Goal: Transaction & Acquisition: Purchase product/service

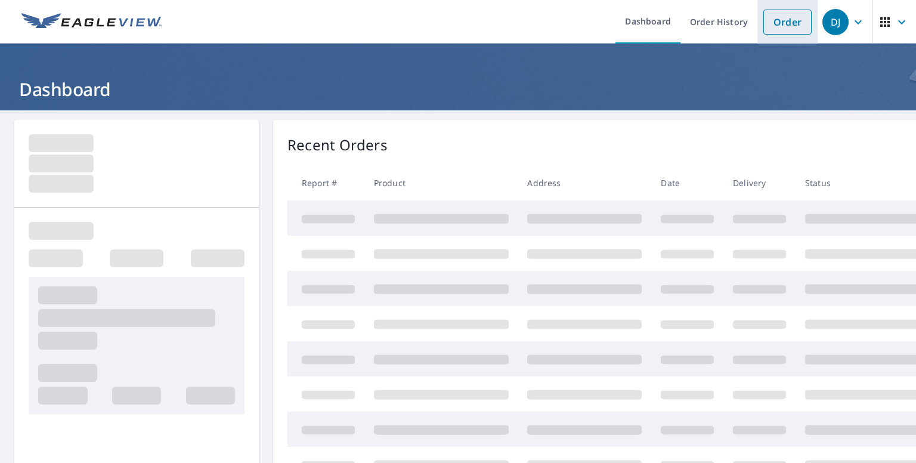
click at [782, 23] on link "Order" at bounding box center [787, 22] width 48 height 25
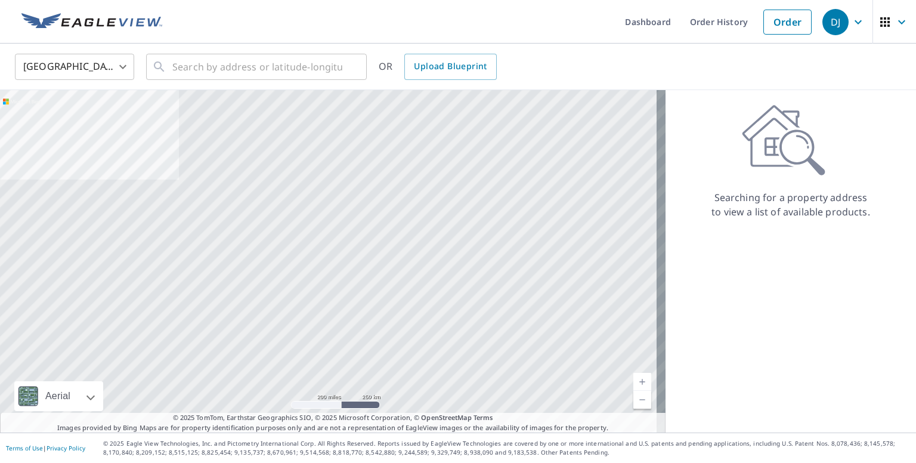
click at [107, 69] on body "DJ DJ Dashboard Order History Order DJ United States US ​ ​ OR Upload Blueprint…" at bounding box center [458, 231] width 916 height 463
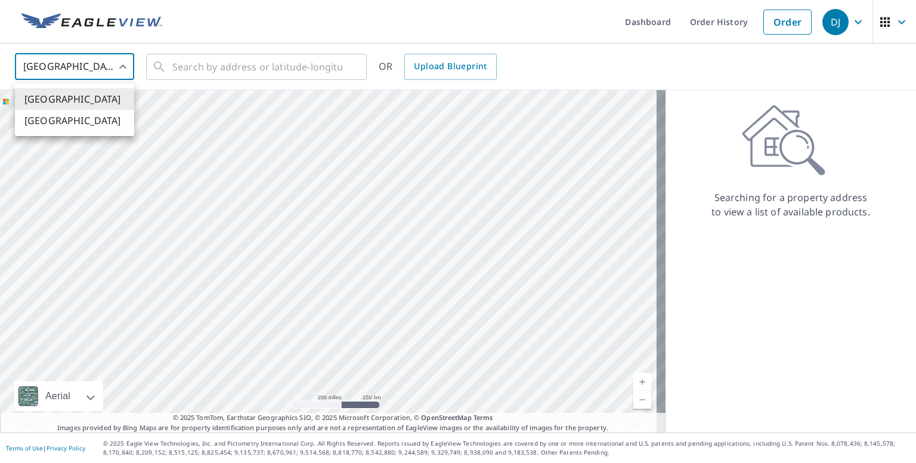
click at [82, 127] on li "Canada" at bounding box center [74, 120] width 119 height 21
type input "CA"
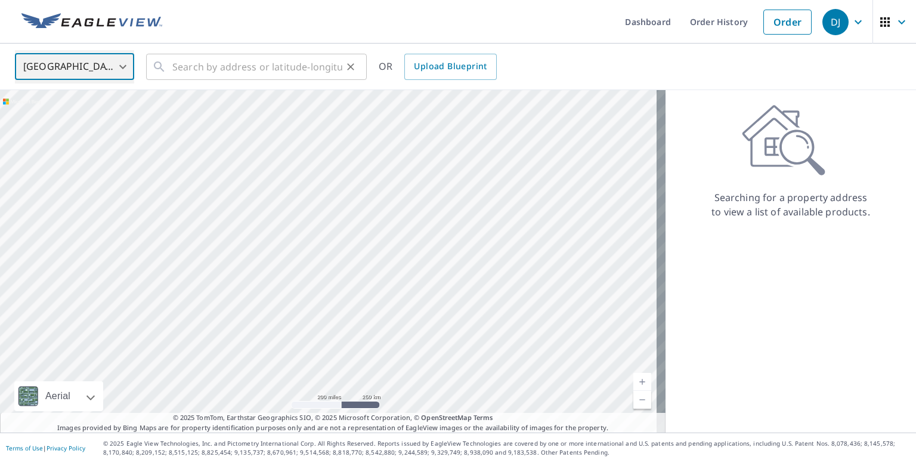
click at [165, 62] on icon at bounding box center [159, 67] width 14 height 14
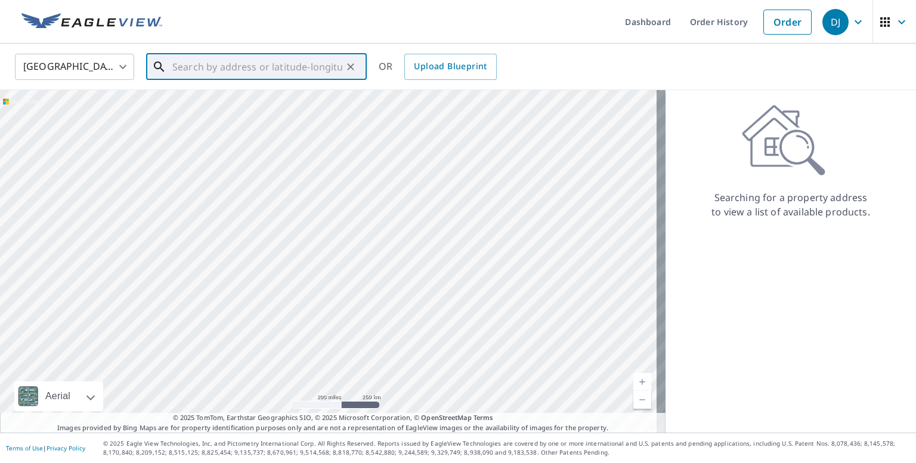
paste input "8120 General Currie Road"
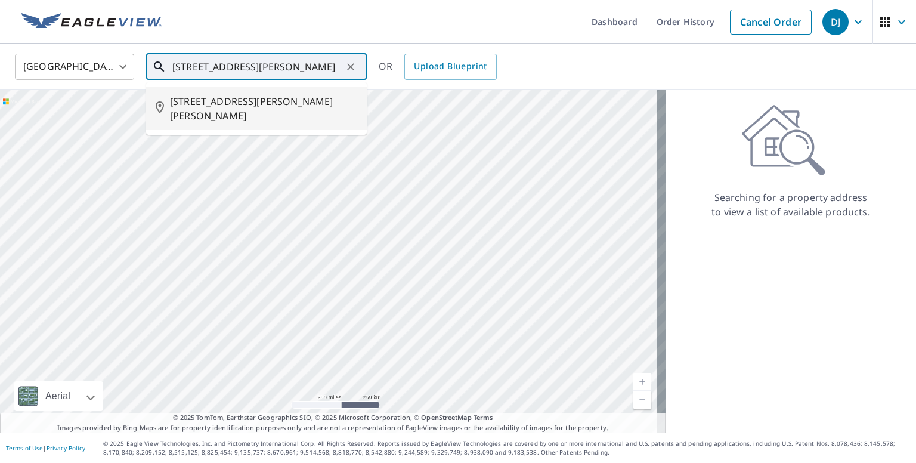
click at [272, 96] on span "8120 GENERAL CURRIE RD RICHMOND BC V6Y3V8" at bounding box center [263, 108] width 187 height 29
type input "8120 GENERAL CURRIE RD RICHMOND BC V6Y3V8"
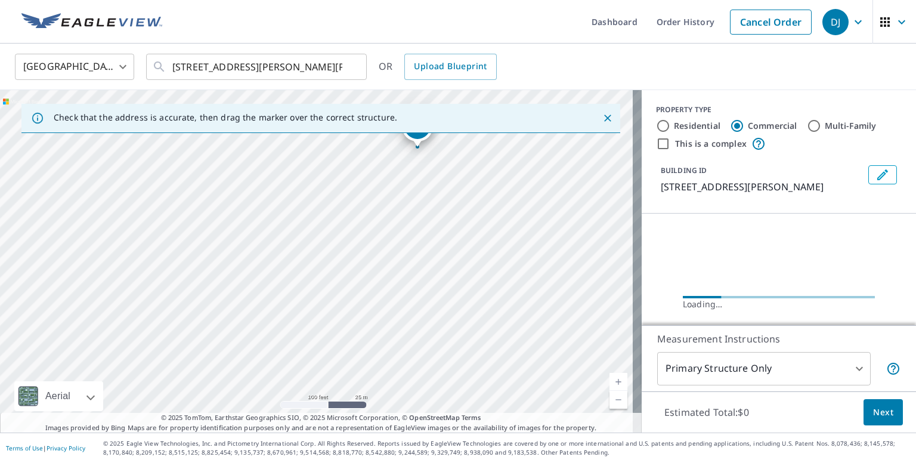
drag, startPoint x: 391, startPoint y: 160, endPoint x: 397, endPoint y: 226, distance: 66.5
click at [397, 226] on div "8120 GENERAL CURRIE RD RICHMOND BC V6Y3V8" at bounding box center [321, 261] width 642 height 342
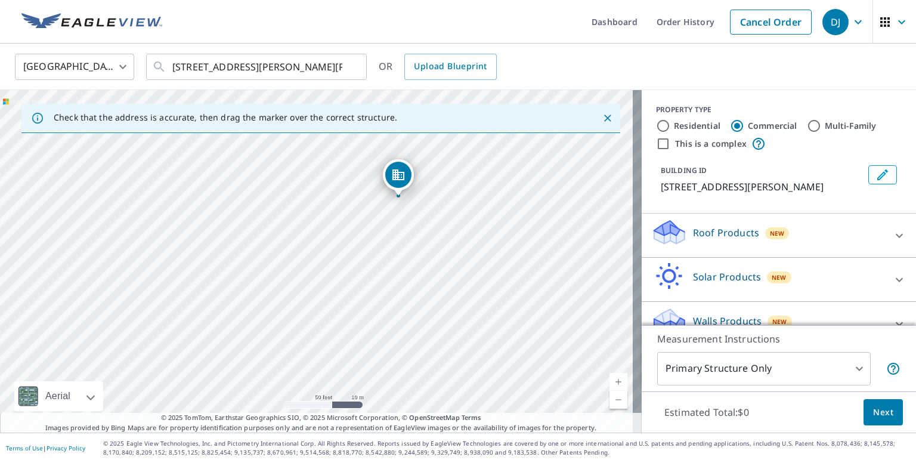
drag, startPoint x: 382, startPoint y: 242, endPoint x: 441, endPoint y: 306, distance: 87.8
click at [441, 306] on div "8120 GENERAL CURRIE RD RICHMOND BC V6Y3V8" at bounding box center [321, 261] width 642 height 342
drag, startPoint x: 398, startPoint y: 172, endPoint x: 504, endPoint y: 244, distance: 128.0
click at [892, 243] on icon at bounding box center [899, 235] width 14 height 14
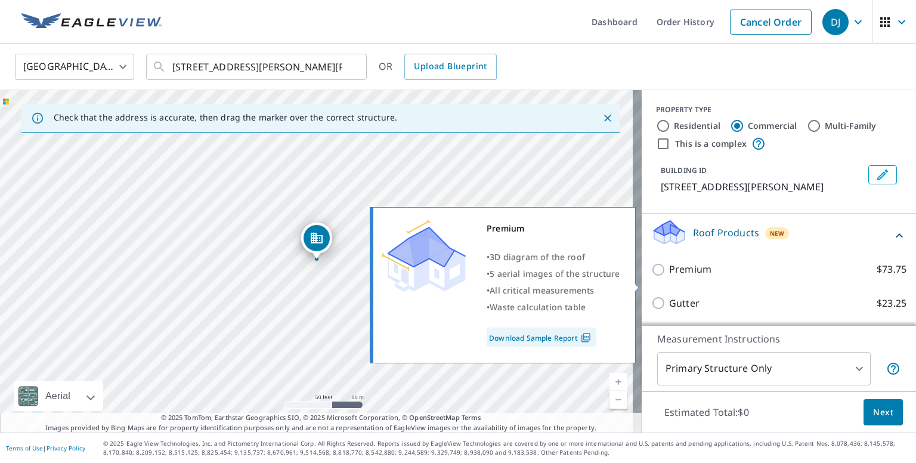
click at [669, 277] on p "Premium" at bounding box center [690, 269] width 42 height 15
click at [668, 277] on input "Premium $73.75" at bounding box center [660, 269] width 18 height 14
checkbox input "true"
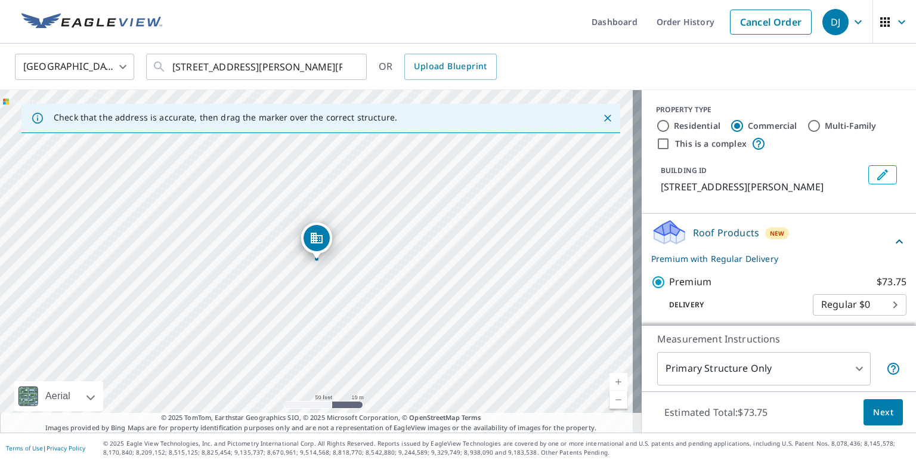
click at [868, 172] on button "Edit building 1" at bounding box center [882, 174] width 29 height 19
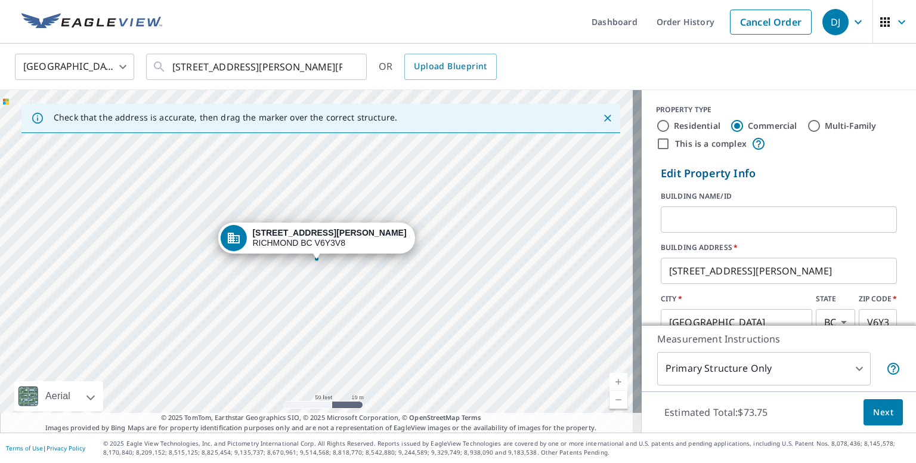
click at [755, 230] on input "text" at bounding box center [779, 219] width 236 height 33
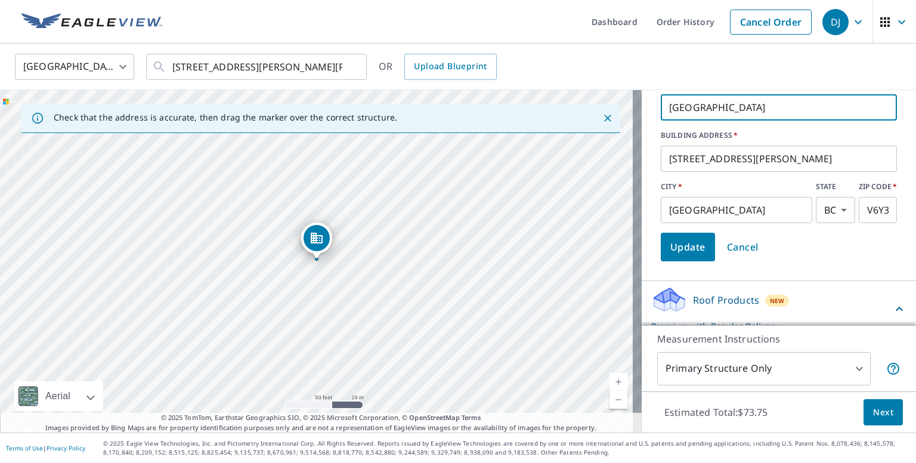
scroll to position [119, 0]
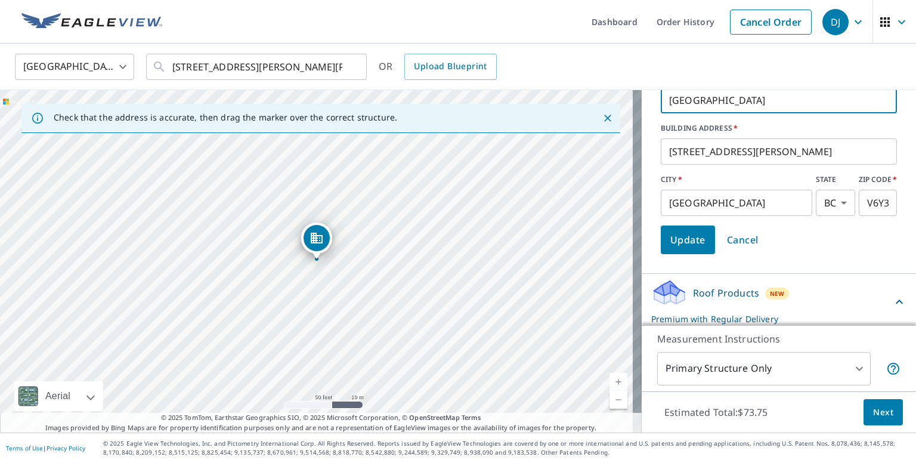
type input "Canaan Garden"
click at [687, 247] on span "Update" at bounding box center [687, 239] width 35 height 17
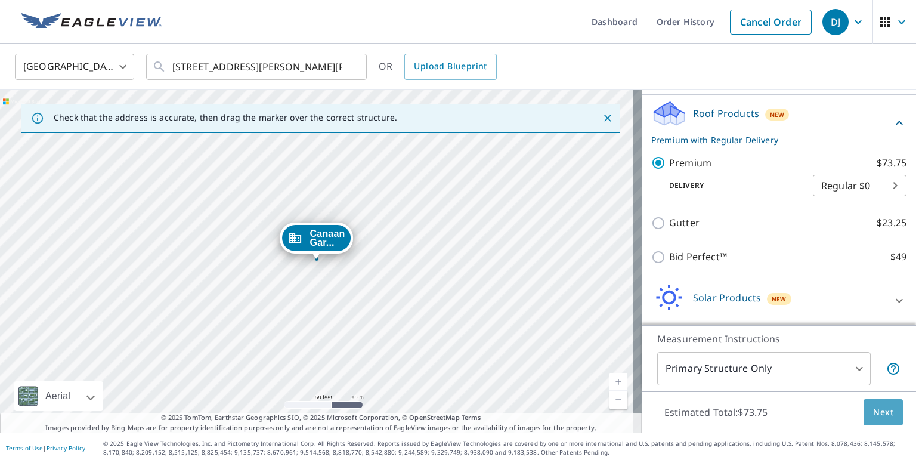
click at [873, 409] on span "Next" at bounding box center [883, 412] width 20 height 15
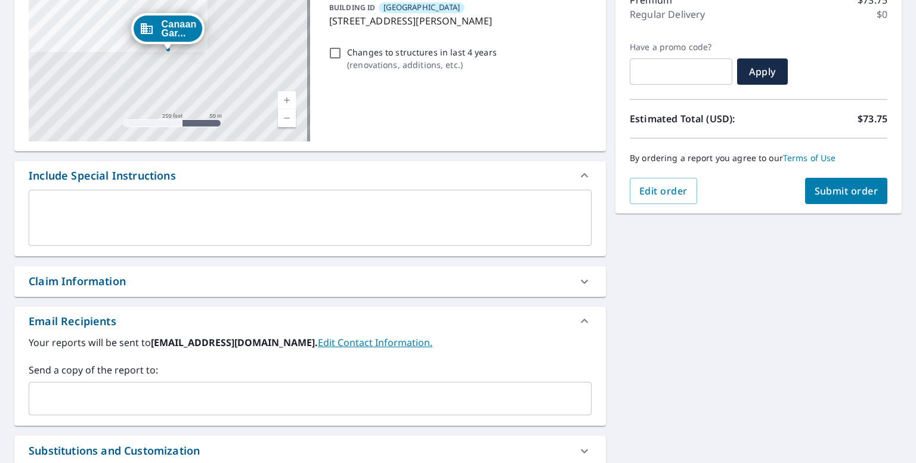
scroll to position [179, 0]
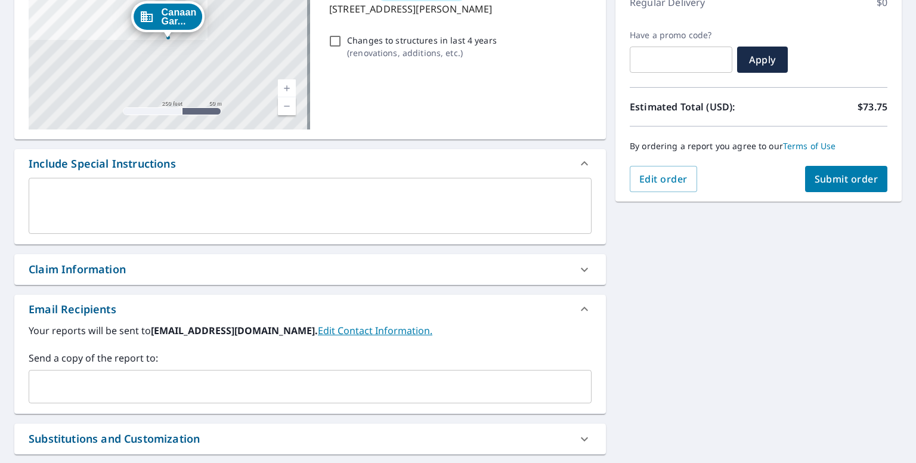
click at [334, 256] on div "Claim Information" at bounding box center [309, 269] width 591 height 30
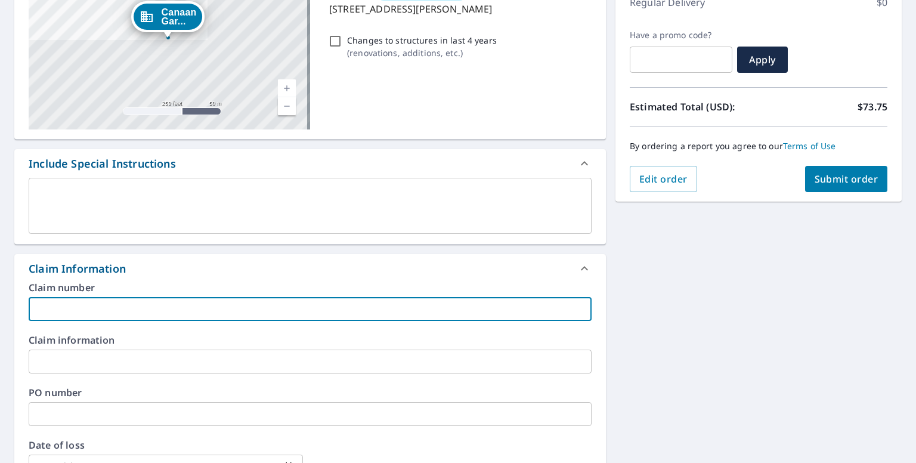
click at [187, 318] on input "text" at bounding box center [310, 309] width 563 height 24
type input "NWS 3176"
click at [633, 299] on div "Canaan Gar... 8120 GENERAL CURRIE RD RICHMOND BC V6Y3V8 Aerial Road A standard …" at bounding box center [458, 364] width 916 height 866
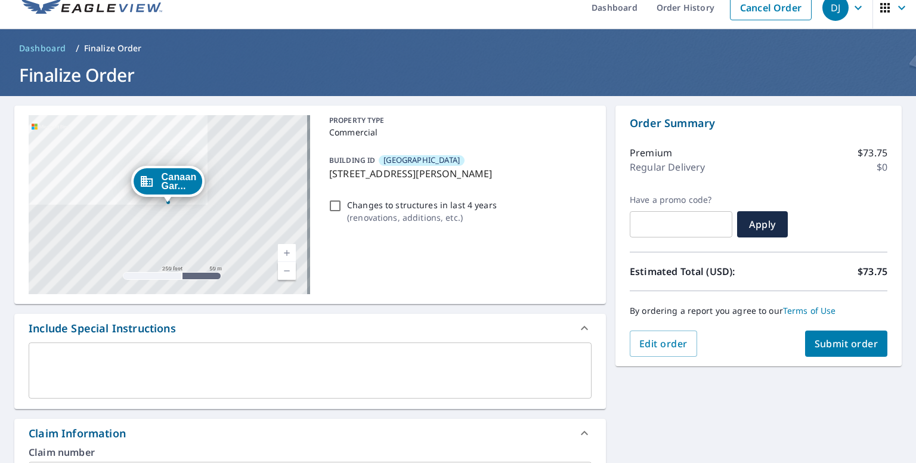
scroll to position [0, 0]
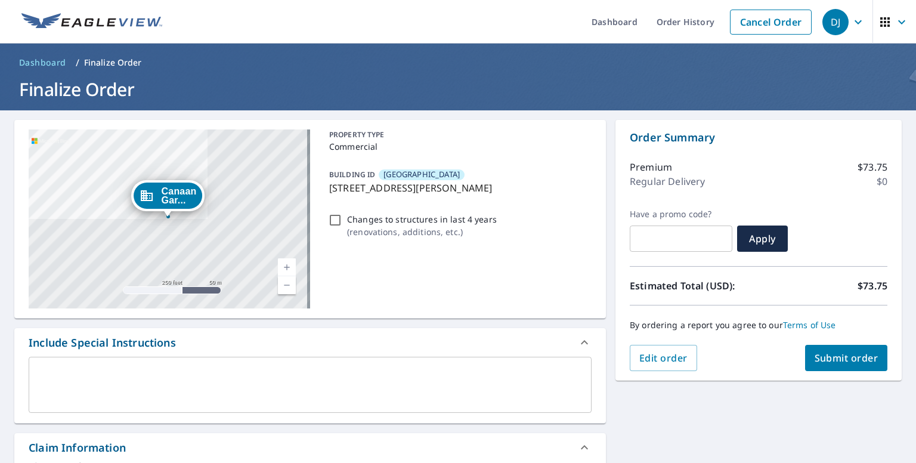
click at [832, 356] on span "Submit order" at bounding box center [846, 357] width 64 height 13
